Goal: Obtain resource: Download file/media

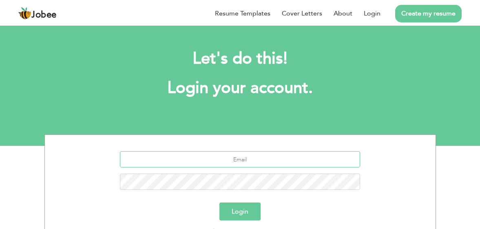
drag, startPoint x: 263, startPoint y: 154, endPoint x: 259, endPoint y: 159, distance: 5.8
click at [264, 154] on input "text" at bounding box center [240, 159] width 240 height 16
type input "daniyaldevsinn@gmail.com"
click at [219, 203] on button "Login" at bounding box center [239, 212] width 41 height 18
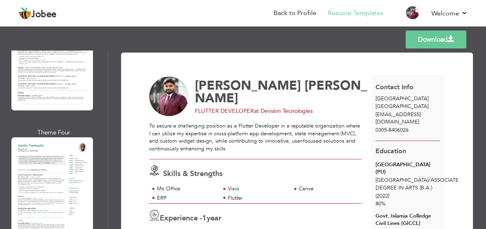
scroll to position [1195, 0]
click at [44, 137] on div at bounding box center [52, 189] width 82 height 105
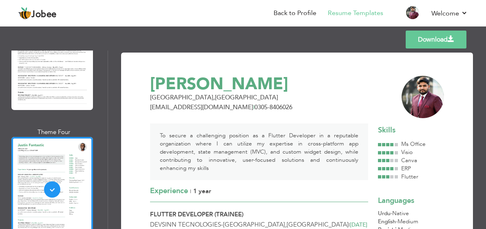
click at [435, 39] on link "Download" at bounding box center [436, 40] width 61 height 18
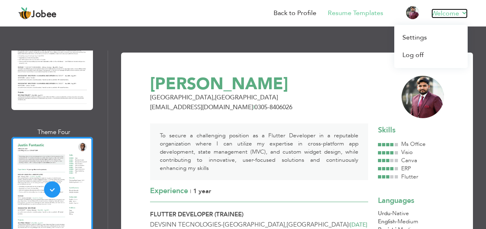
click at [459, 14] on link "Welcome" at bounding box center [449, 14] width 36 height 10
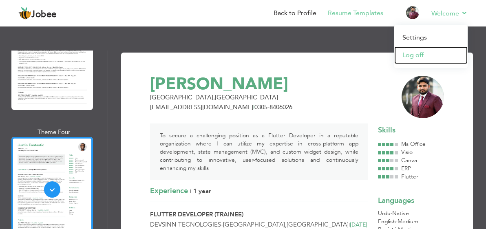
click at [433, 55] on link "Log off" at bounding box center [430, 55] width 73 height 18
